Goal: Find specific page/section: Find specific page/section

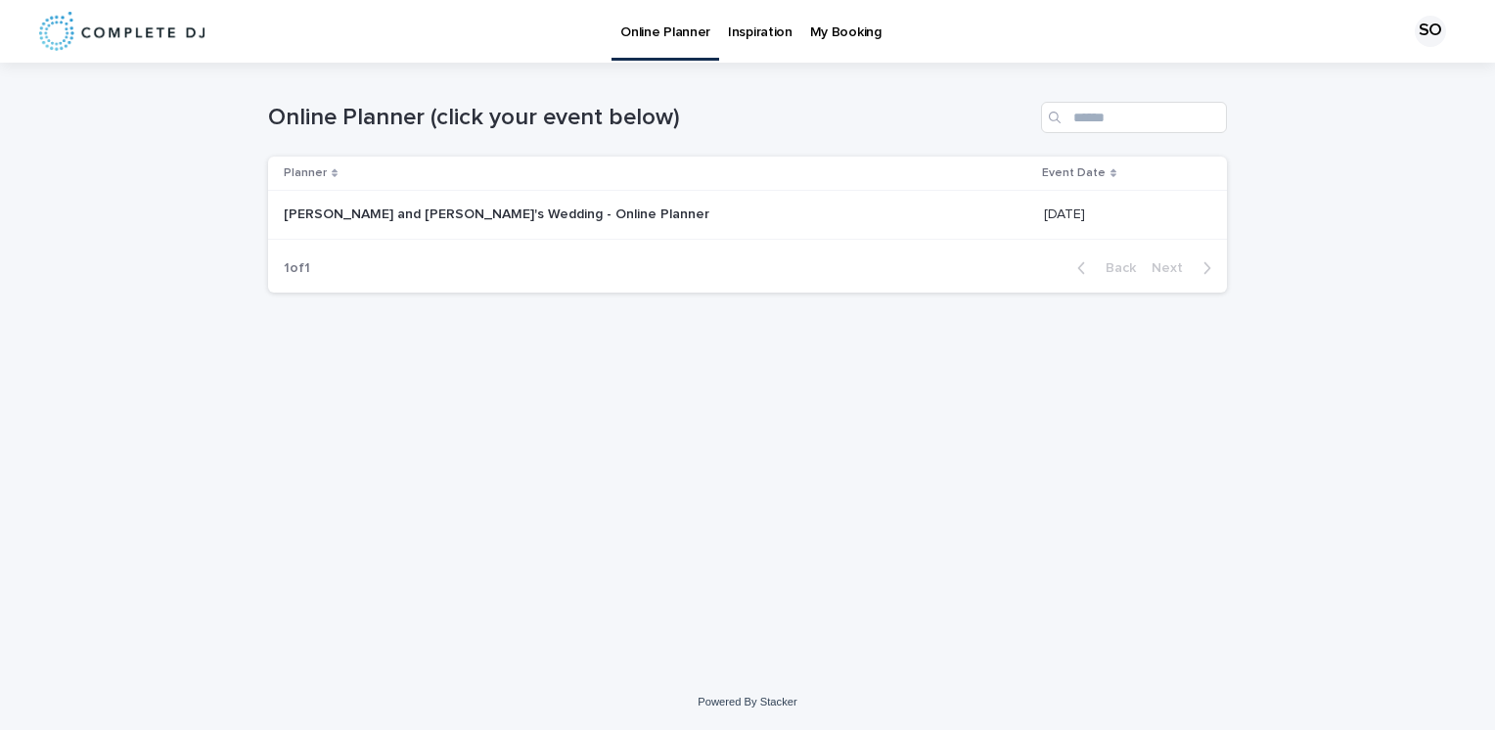
click at [376, 217] on p "[PERSON_NAME] and [PERSON_NAME]'s Wedding - Online Planner" at bounding box center [498, 212] width 429 height 21
